Goal: Check status

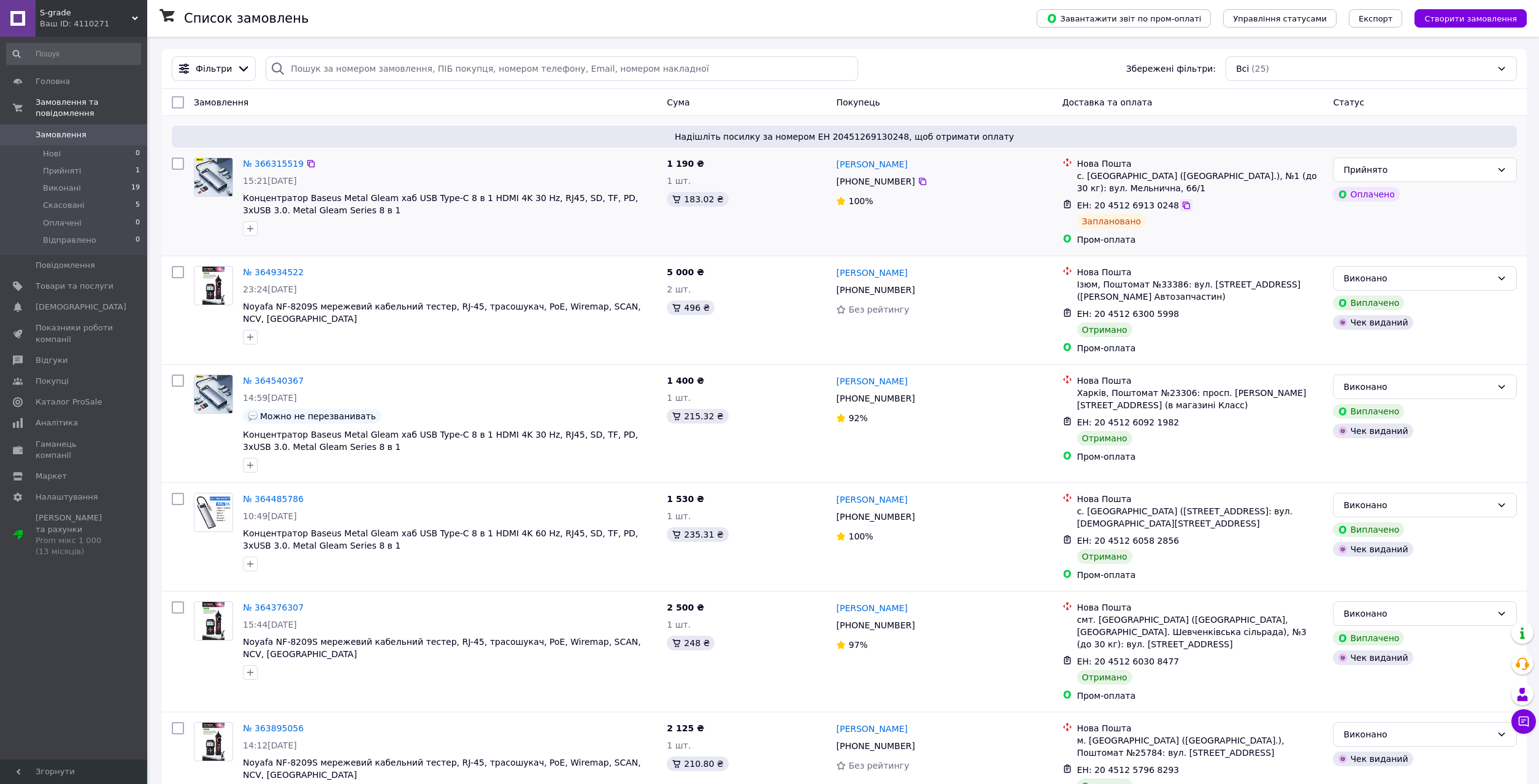
click at [1183, 205] on icon at bounding box center [1186, 205] width 8 height 8
click at [1444, 177] on div "Прийнято" at bounding box center [1424, 169] width 184 height 25
click at [1389, 262] on li "Відправлено" at bounding box center [1425, 263] width 183 height 22
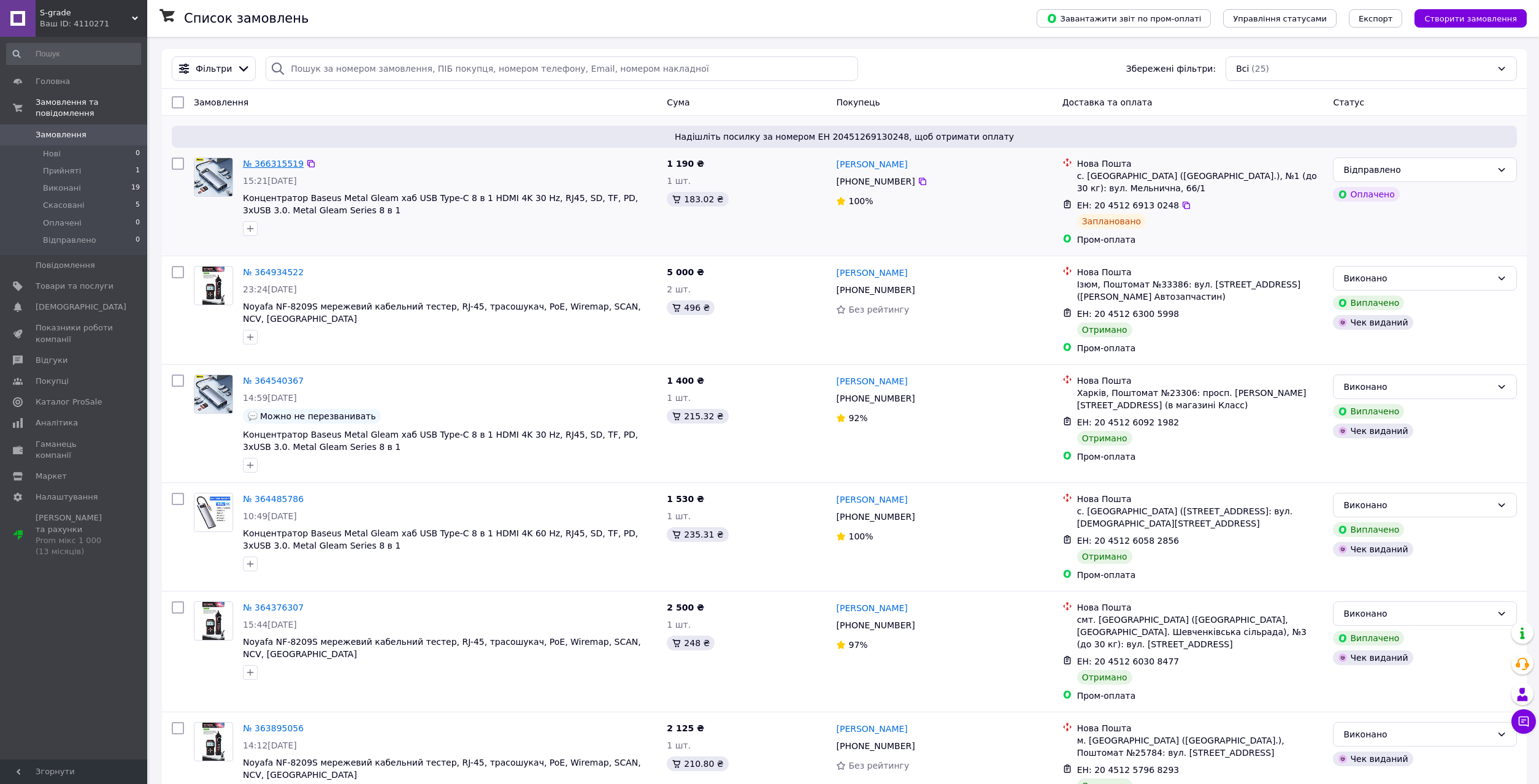
click at [262, 162] on link "№ 366315519" at bounding box center [273, 164] width 61 height 10
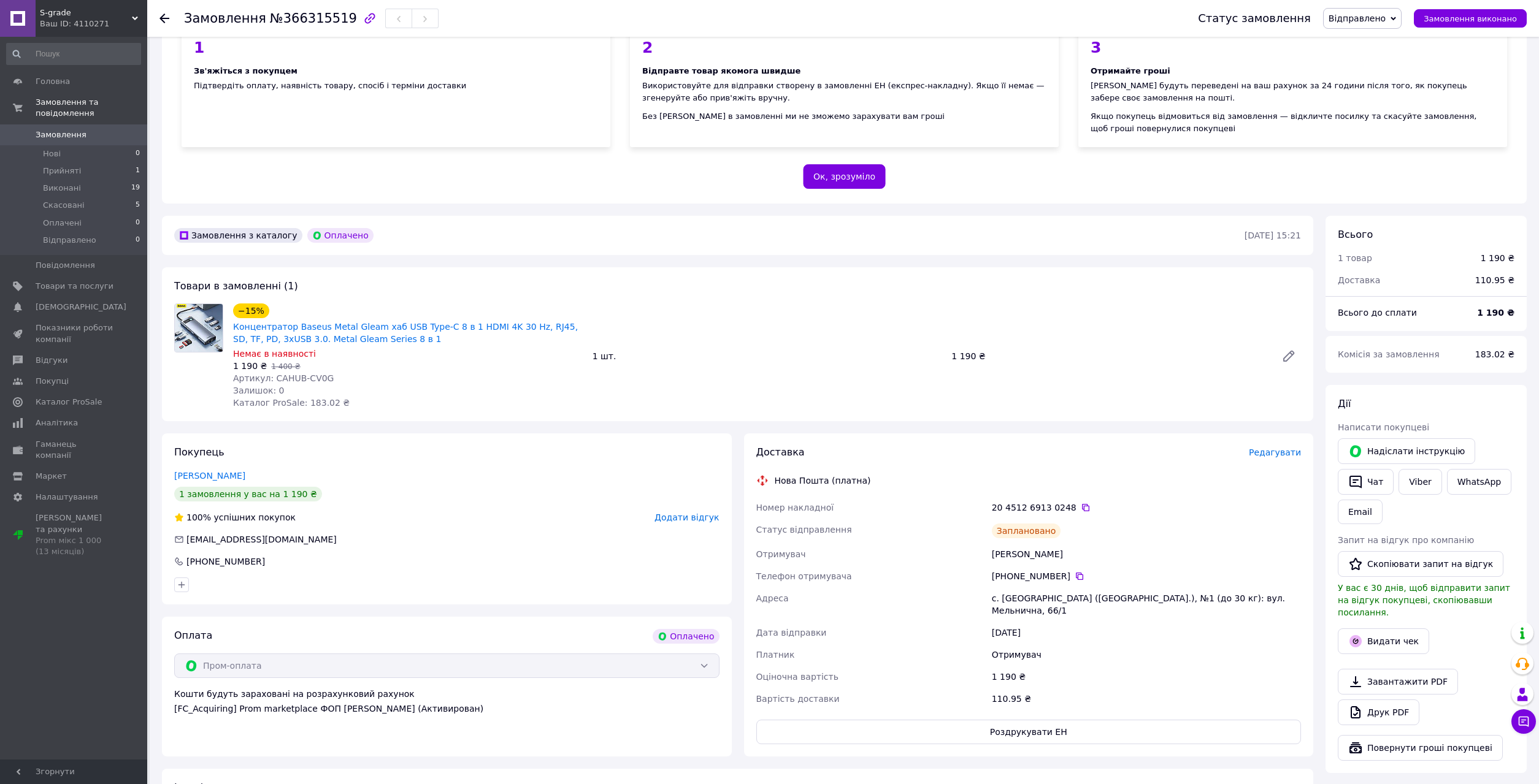
scroll to position [313, 0]
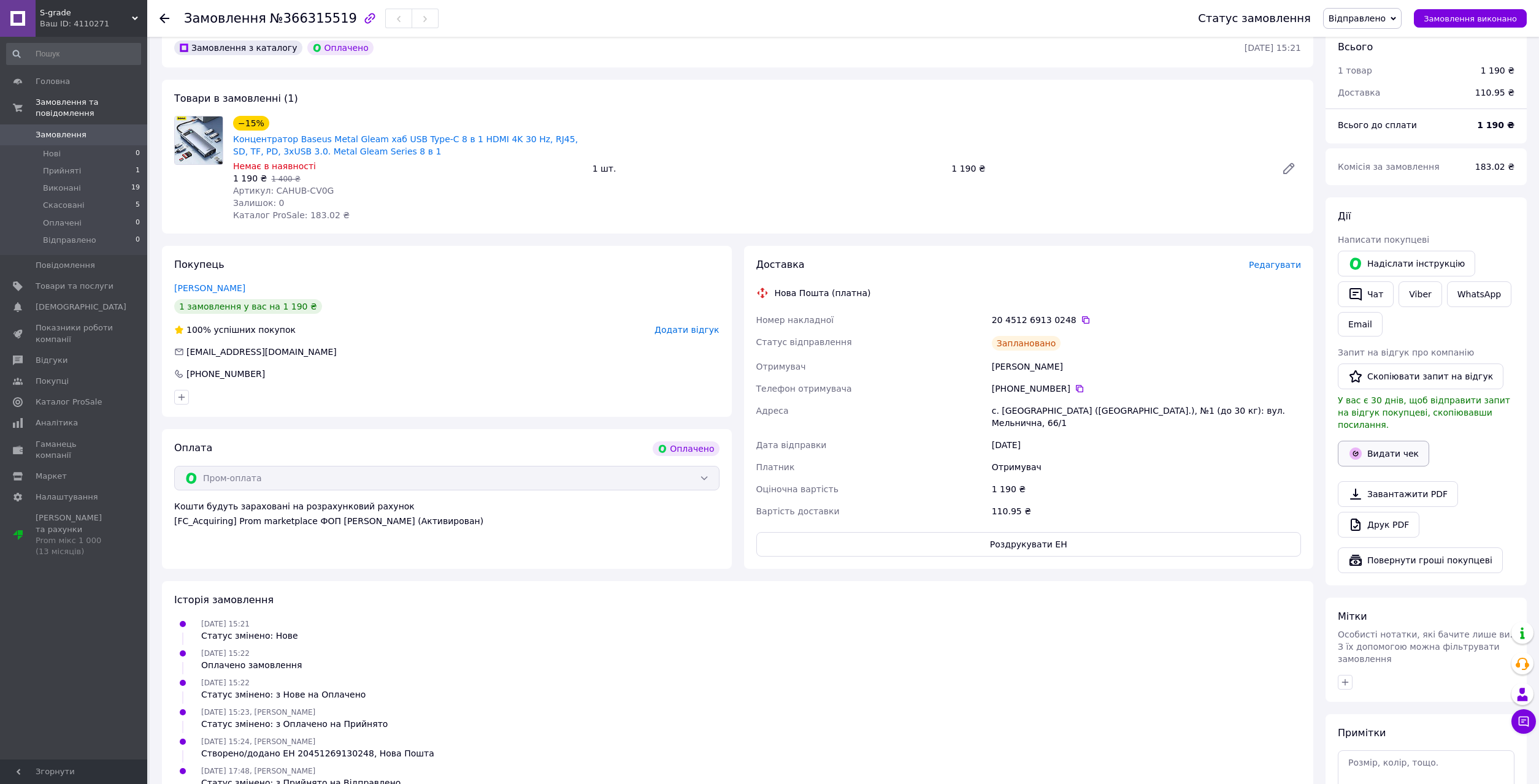
click at [1394, 441] on button "Видати чек" at bounding box center [1383, 453] width 91 height 25
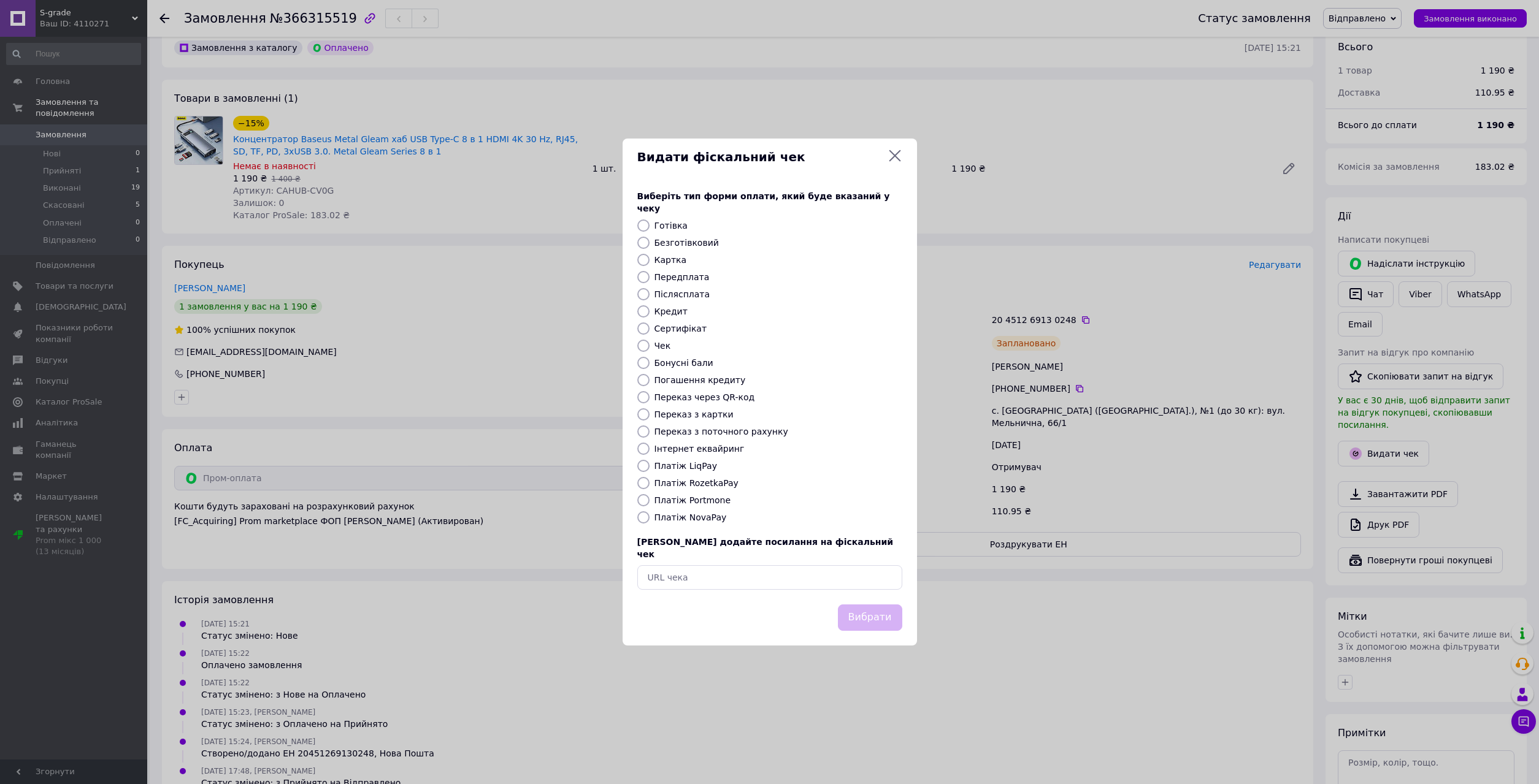
click at [897, 162] on icon at bounding box center [894, 156] width 12 height 12
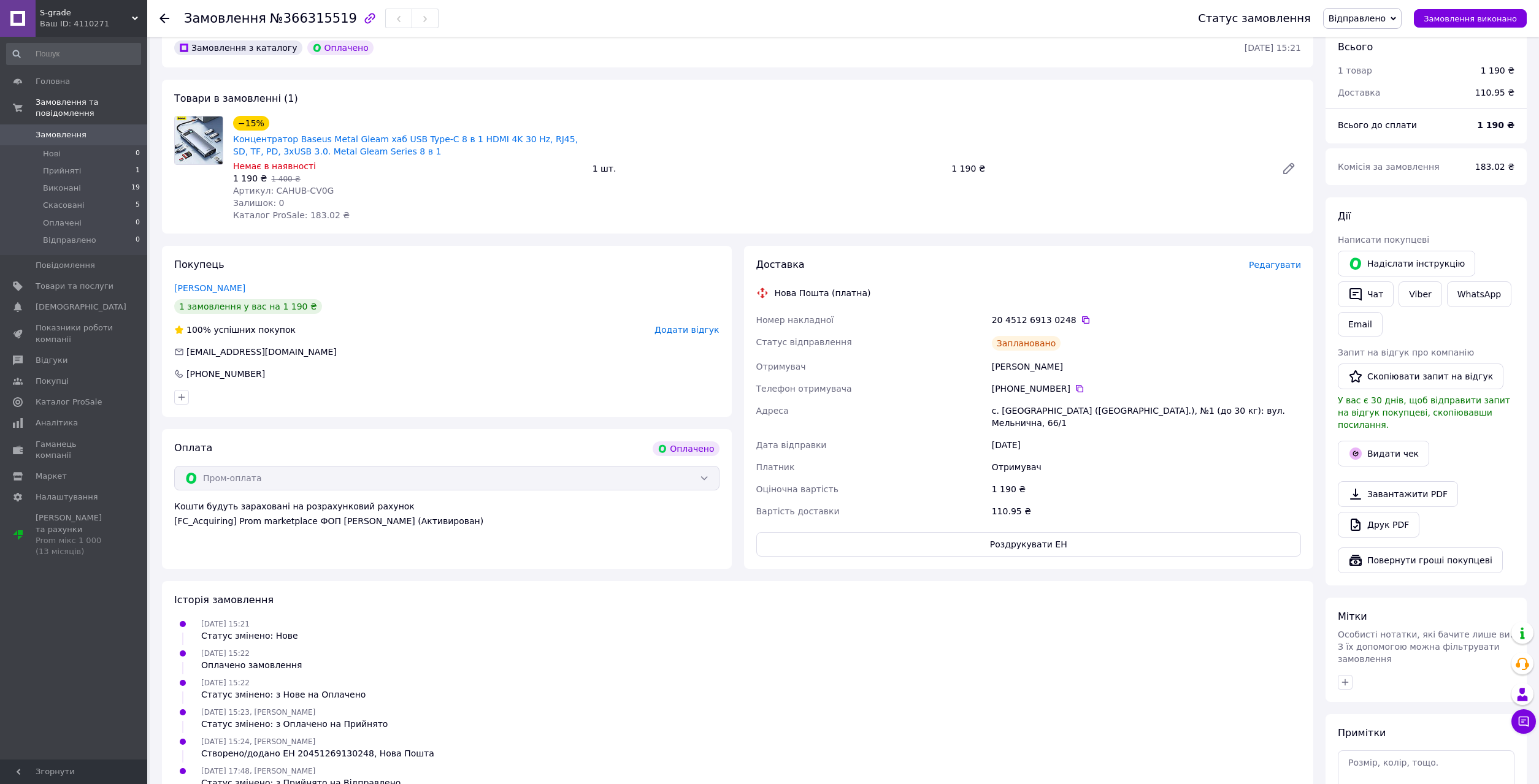
scroll to position [393, 0]
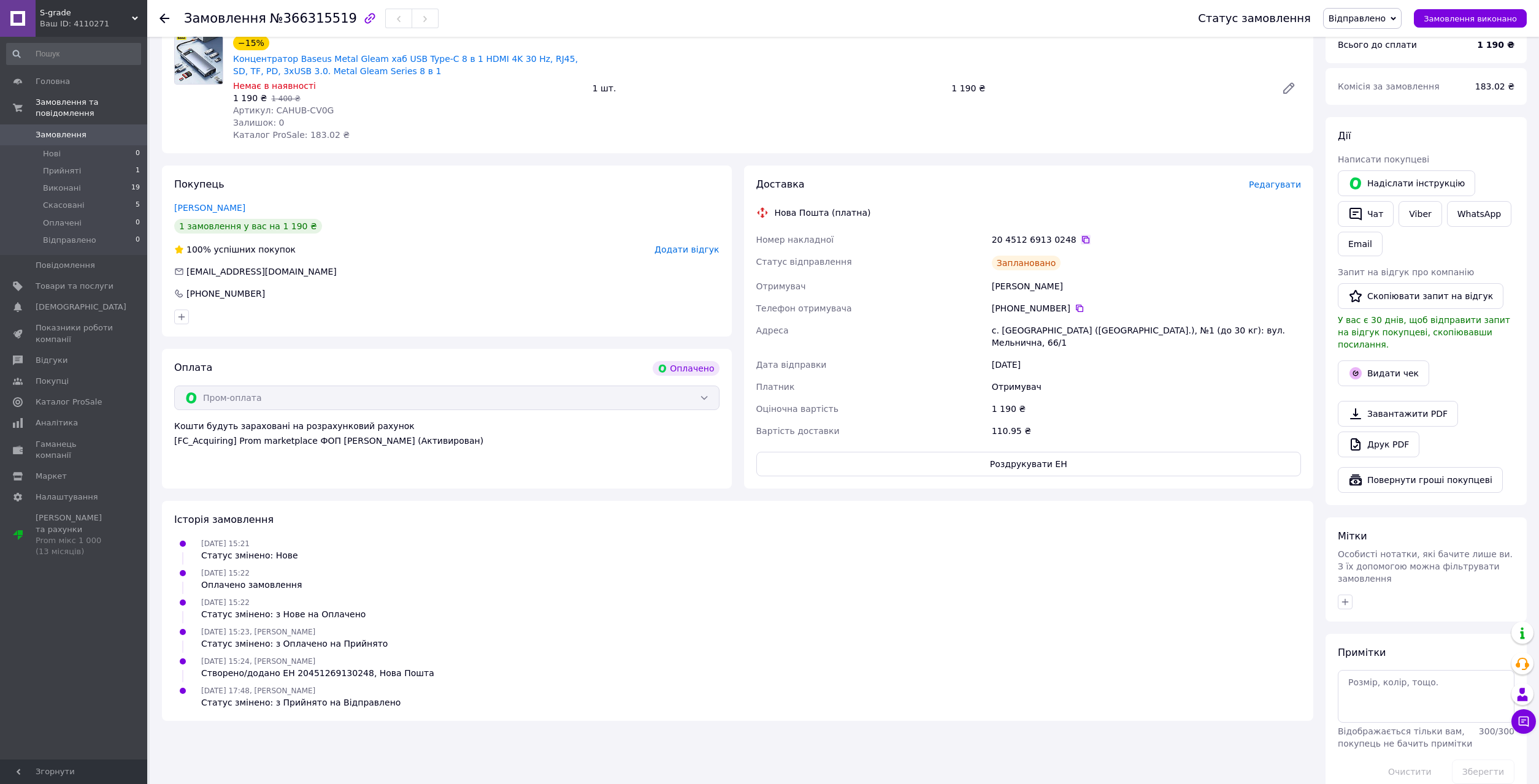
click at [1080, 238] on icon at bounding box center [1086, 240] width 10 height 10
click at [1357, 367] on icon "button" at bounding box center [1355, 373] width 12 height 12
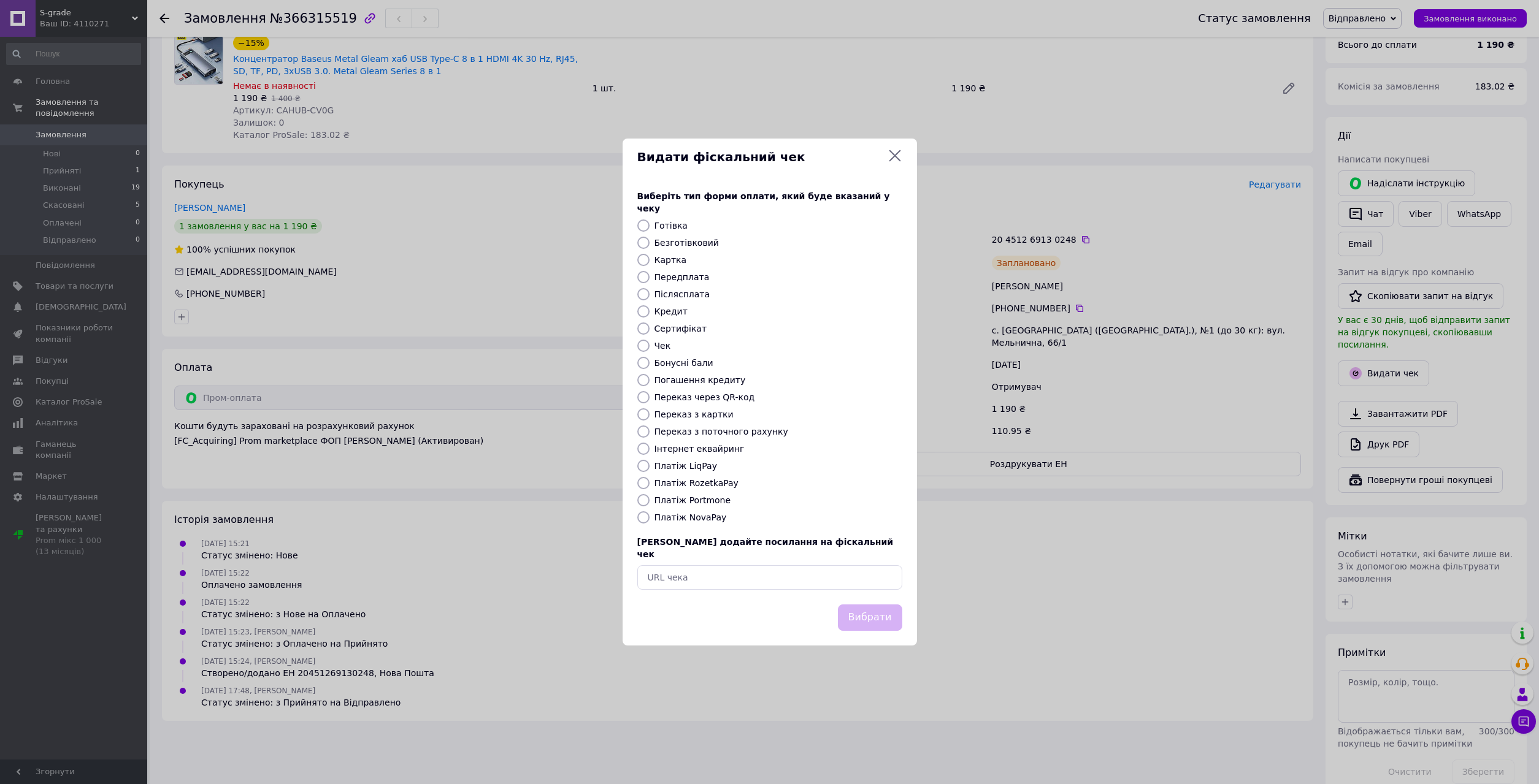
click at [890, 162] on icon at bounding box center [894, 156] width 12 height 12
